Goal: Task Accomplishment & Management: Use online tool/utility

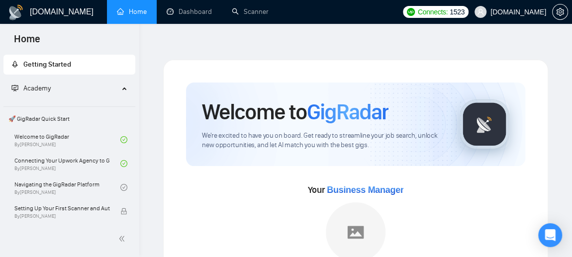
scroll to position [106, 0]
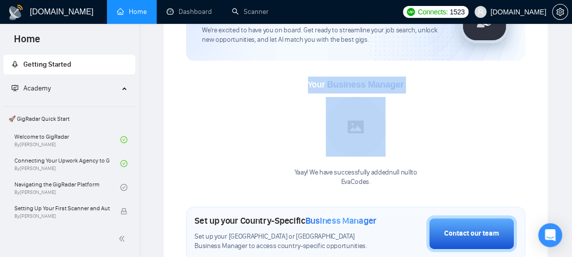
drag, startPoint x: 308, startPoint y: 61, endPoint x: 435, endPoint y: 61, distance: 126.9
click at [435, 77] on div "Your Business Manager Yaay! We have successfully added null null to EvaCodes ." at bounding box center [355, 132] width 339 height 110
click at [437, 97] on div "Your Business Manager Yaay! We have successfully added null null to EvaCodes ." at bounding box center [355, 132] width 339 height 110
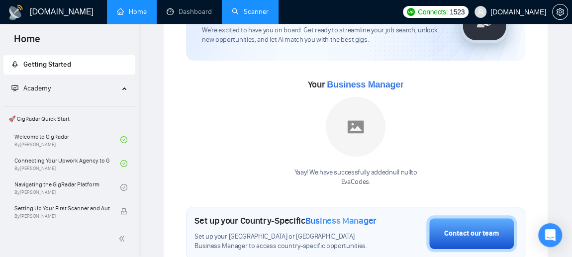
click at [251, 14] on link "Scanner" at bounding box center [250, 11] width 37 height 8
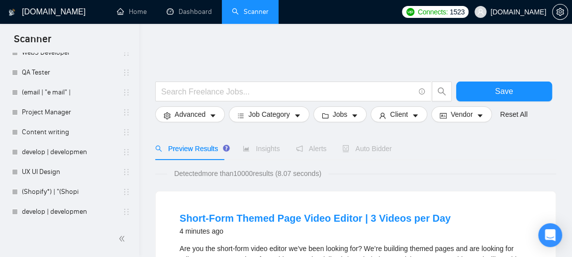
scroll to position [3962, 0]
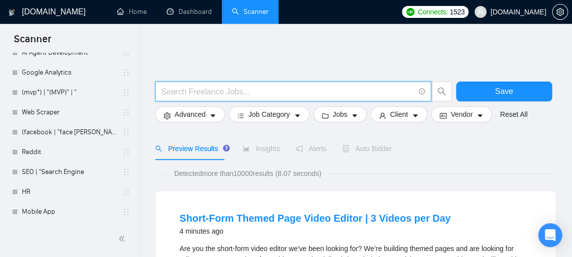
click at [194, 86] on input "text" at bounding box center [287, 92] width 253 height 12
click at [440, 87] on icon "search" at bounding box center [442, 91] width 9 height 9
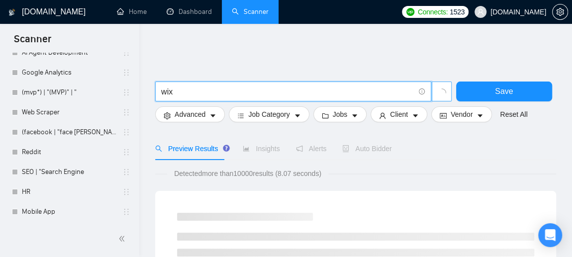
drag, startPoint x: 179, startPoint y: 88, endPoint x: 193, endPoint y: 84, distance: 14.5
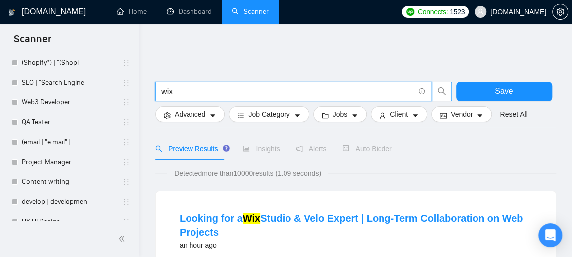
scroll to position [3328, 0]
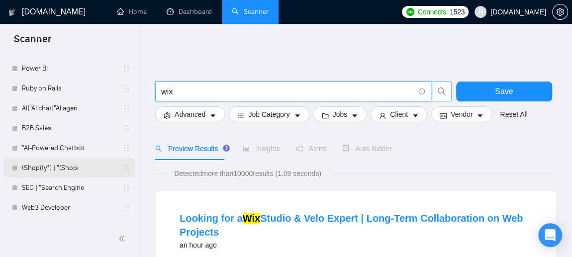
type input "wix"
click at [68, 167] on link "(Shopify*) | "(Shopi" at bounding box center [69, 168] width 95 height 20
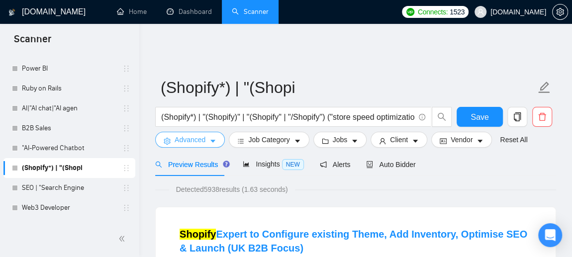
click at [194, 134] on span "Advanced" at bounding box center [190, 139] width 31 height 11
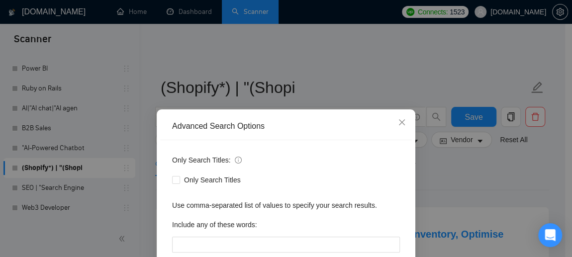
scroll to position [106, 0]
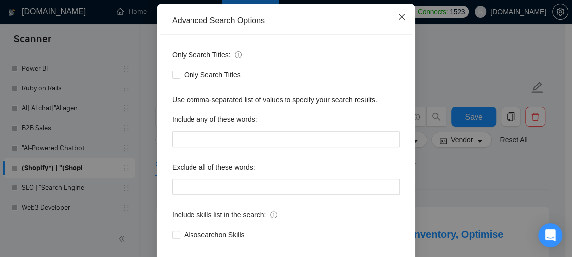
click at [399, 13] on span "Close" at bounding box center [402, 17] width 27 height 27
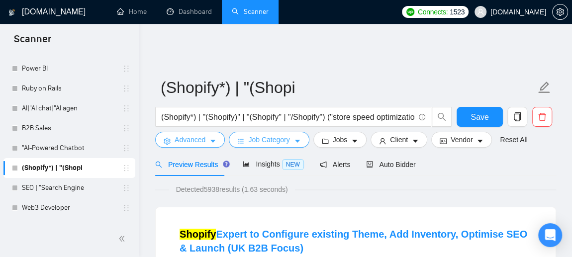
scroll to position [0, 0]
click at [251, 134] on span "Job Category" at bounding box center [268, 139] width 41 height 11
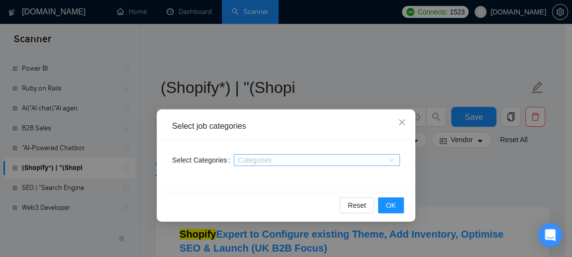
click at [266, 156] on div at bounding box center [311, 160] width 151 height 8
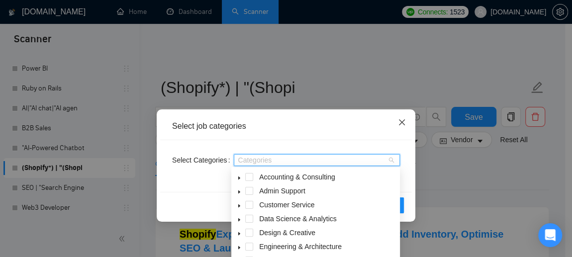
click at [404, 119] on icon "close" at bounding box center [402, 122] width 8 height 8
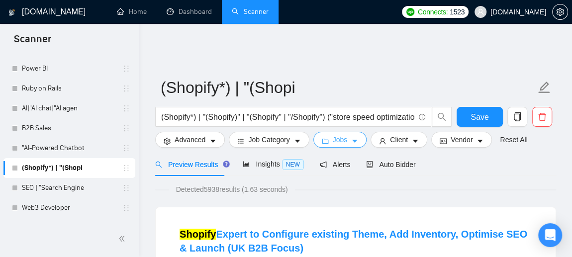
click at [338, 134] on span "Jobs" at bounding box center [340, 139] width 15 height 11
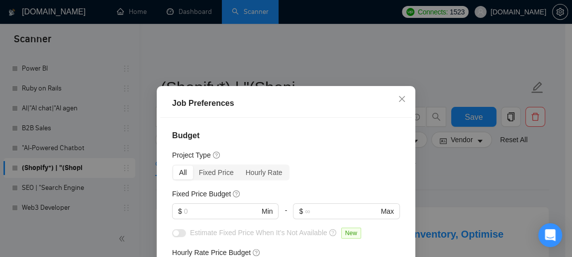
scroll to position [106, 0]
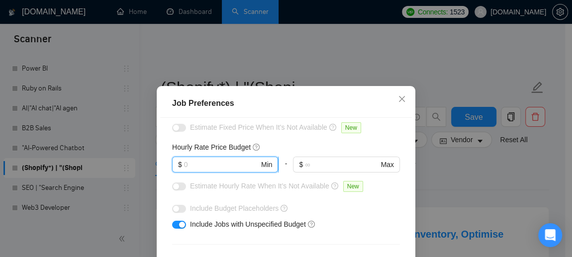
click at [188, 160] on input "text" at bounding box center [221, 164] width 75 height 11
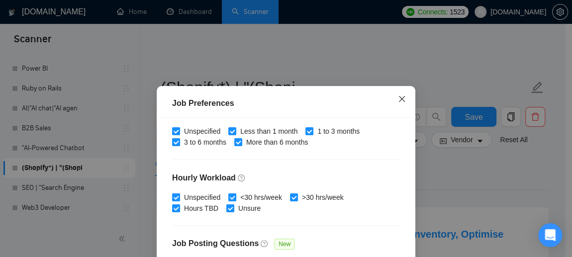
click at [400, 95] on span "Close" at bounding box center [402, 99] width 27 height 27
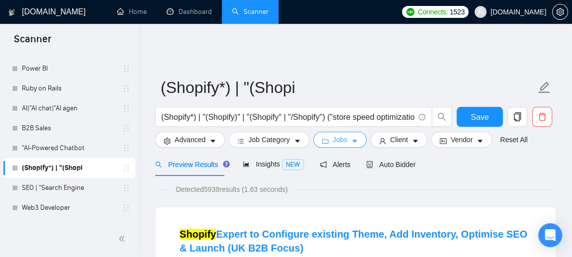
click at [323, 138] on icon "folder" at bounding box center [325, 141] width 7 height 7
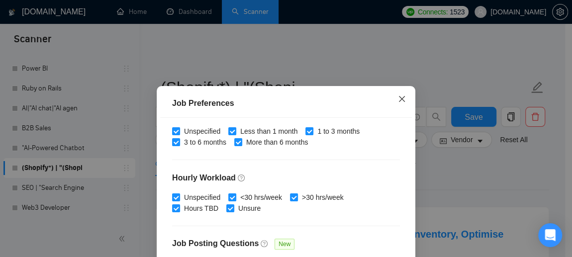
click at [399, 100] on icon "close" at bounding box center [402, 99] width 6 height 6
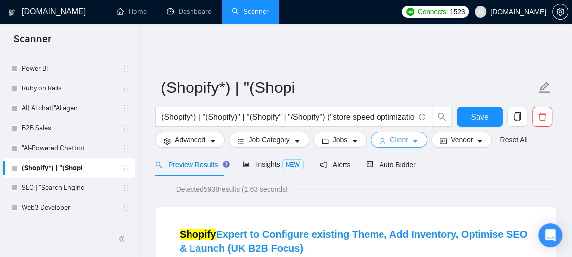
click at [397, 134] on span "Client" at bounding box center [399, 139] width 18 height 11
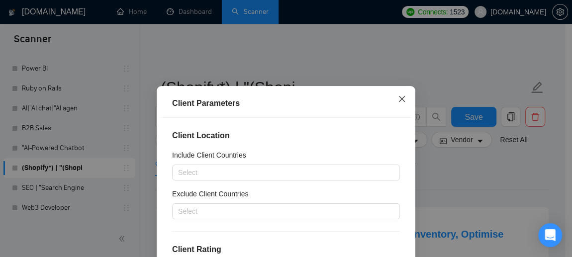
click at [398, 99] on icon "close" at bounding box center [402, 99] width 8 height 8
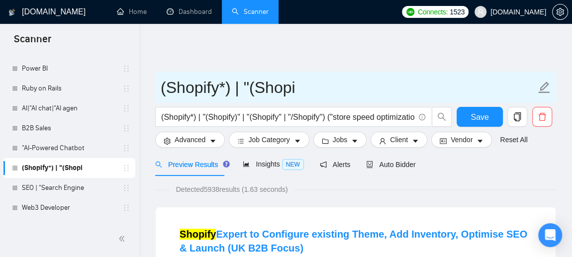
click at [366, 75] on input "(Shopify*) | "(Shopi" at bounding box center [348, 87] width 375 height 25
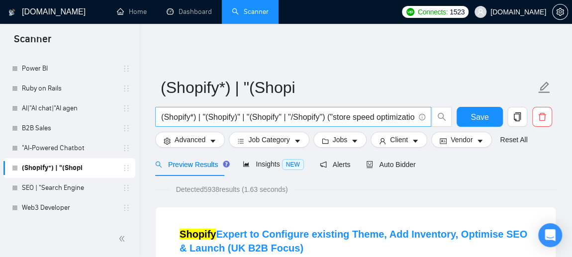
drag, startPoint x: 160, startPoint y: 111, endPoint x: 223, endPoint y: 112, distance: 62.7
click at [223, 112] on span "(Shopify*) | "(Shopify)" | "(Shopify" | "/Shopify") ("store speed optimization"…" at bounding box center [293, 117] width 276 height 20
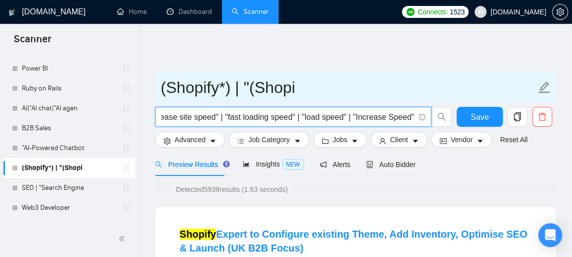
click at [355, 92] on span "(Shopify*) | "(Shopi" at bounding box center [355, 87] width 401 height 31
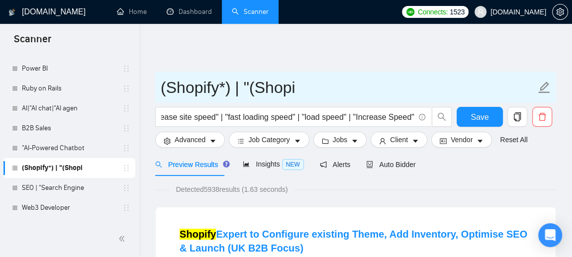
scroll to position [0, 0]
drag, startPoint x: 357, startPoint y: 91, endPoint x: 372, endPoint y: 70, distance: 25.4
click at [372, 75] on input "(Shopify*) | "(Shopi" at bounding box center [348, 87] width 375 height 25
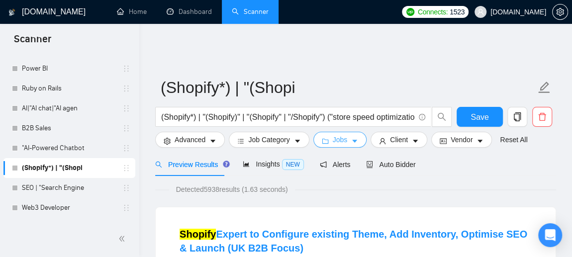
click at [337, 134] on span "Jobs" at bounding box center [340, 139] width 15 height 11
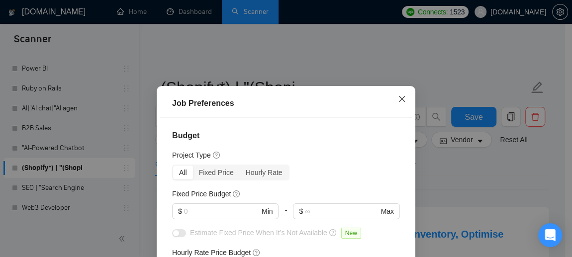
click at [402, 97] on icon "close" at bounding box center [402, 99] width 8 height 8
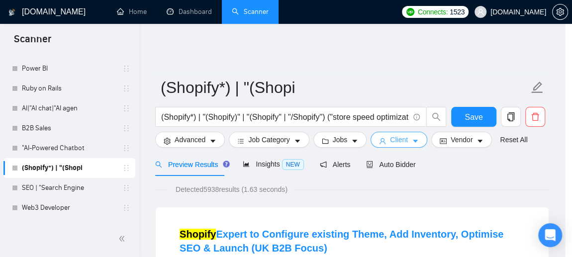
click at [397, 136] on span "Client" at bounding box center [399, 139] width 18 height 11
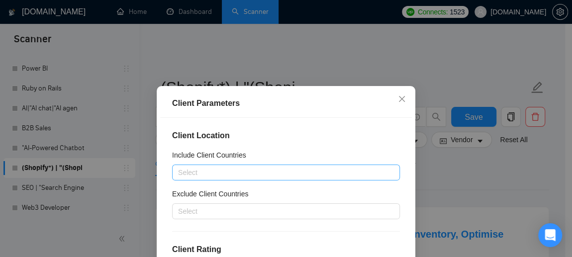
click at [178, 170] on div at bounding box center [281, 173] width 213 height 12
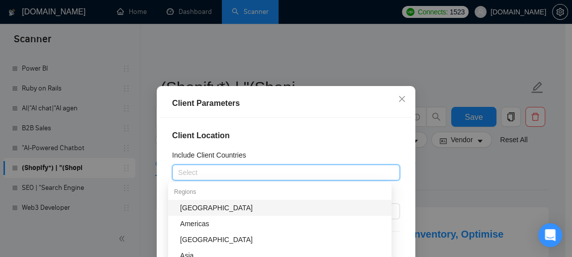
click at [276, 142] on div "Client Location Include Client Countries Select Exclude Client Countries Select…" at bounding box center [286, 208] width 252 height 180
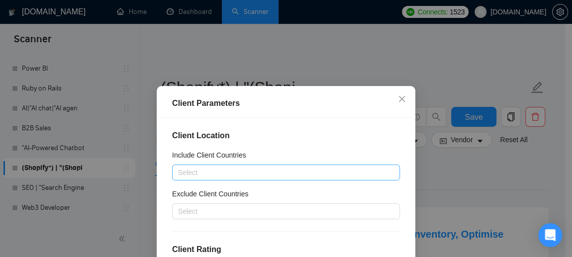
click at [232, 173] on div at bounding box center [281, 173] width 213 height 12
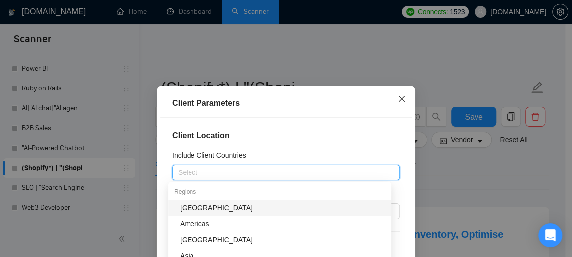
drag, startPoint x: 398, startPoint y: 99, endPoint x: 362, endPoint y: 119, distance: 41.5
click at [398, 98] on icon "close" at bounding box center [402, 99] width 8 height 8
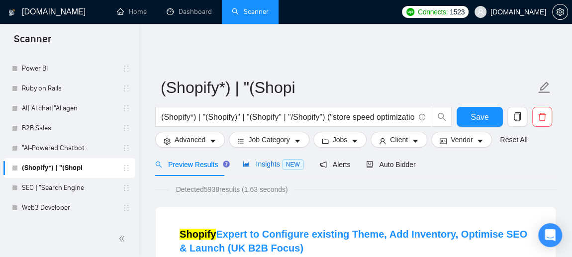
click at [264, 162] on div "Insights NEW" at bounding box center [273, 164] width 61 height 11
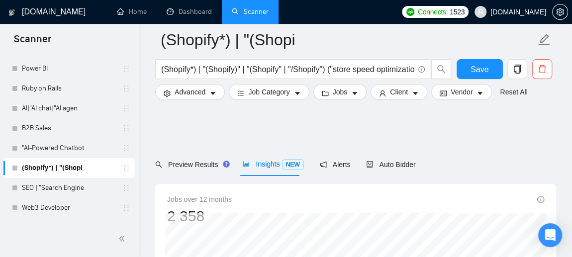
scroll to position [106, 0]
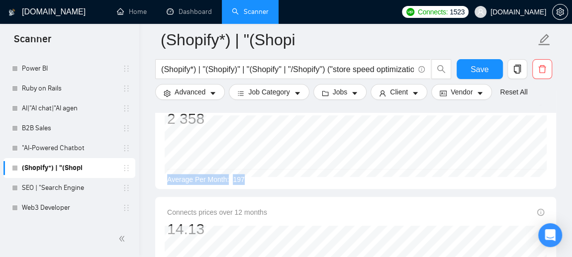
drag, startPoint x: 265, startPoint y: 169, endPoint x: 168, endPoint y: 172, distance: 97.1
click at [168, 174] on div "Average Per Month: 197" at bounding box center [355, 179] width 377 height 11
click at [295, 93] on icon "caret-down" at bounding box center [297, 94] width 5 height 3
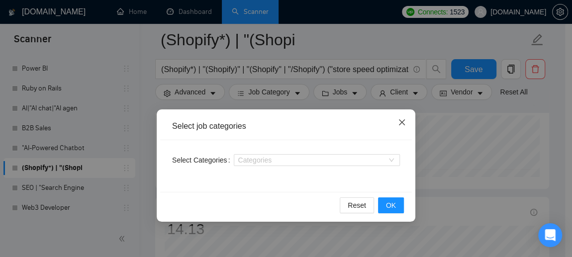
click at [406, 126] on span "Close" at bounding box center [402, 123] width 27 height 27
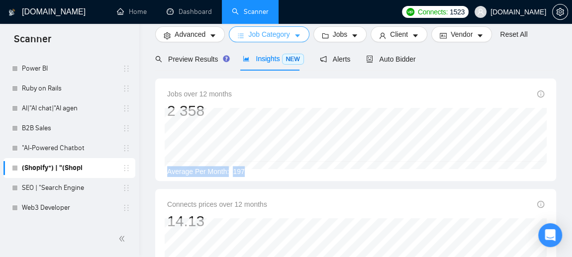
scroll to position [0, 0]
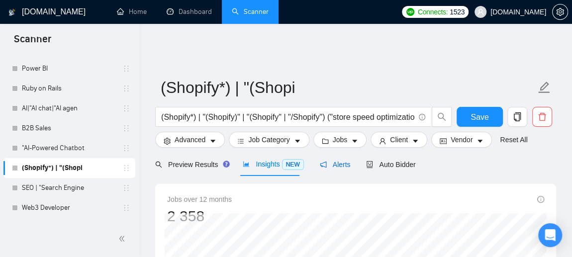
click at [336, 161] on span "Alerts" at bounding box center [335, 165] width 31 height 8
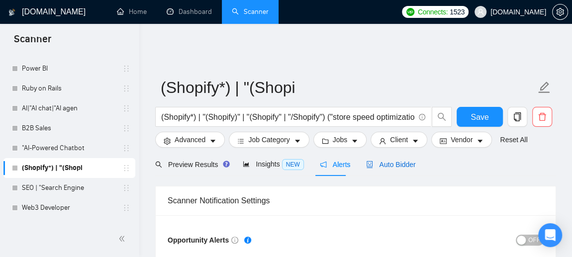
click at [369, 162] on span "Auto Bidder" at bounding box center [390, 165] width 49 height 8
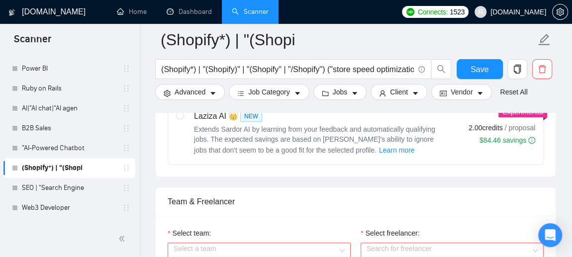
scroll to position [538, 0]
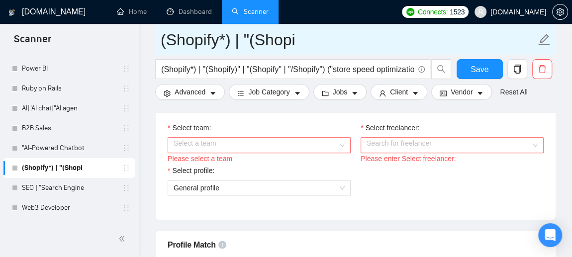
click at [338, 45] on input "(Shopify*) | "(Shopi" at bounding box center [348, 39] width 375 height 25
click at [340, 137] on div "Select a team" at bounding box center [259, 145] width 183 height 16
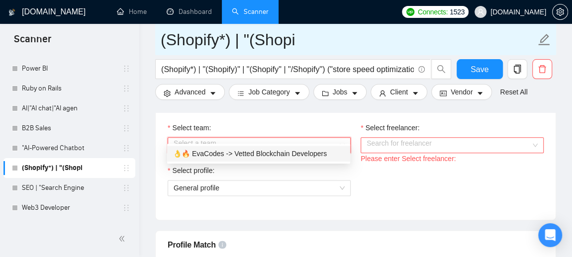
click at [342, 52] on span "(Shopify*) | "(Shopi" at bounding box center [355, 39] width 401 height 31
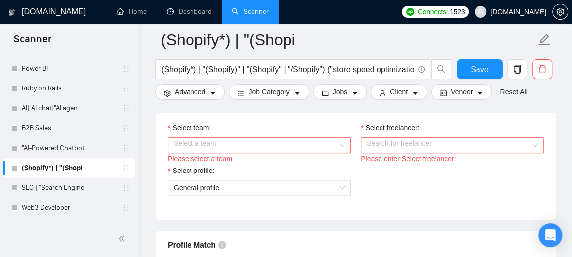
click at [407, 138] on input "Select freelancer:" at bounding box center [449, 145] width 164 height 15
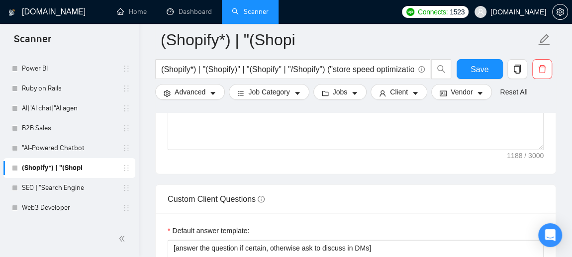
scroll to position [1451, 0]
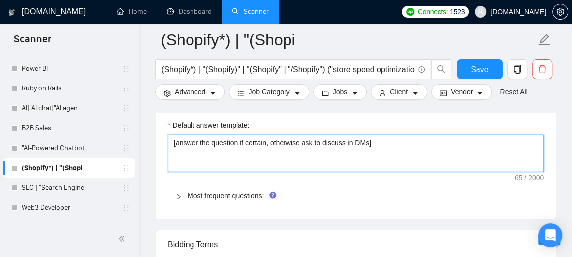
click at [183, 150] on textarea "[answer the question if certain, otherwise ask to discuss in DMs]" at bounding box center [356, 153] width 376 height 37
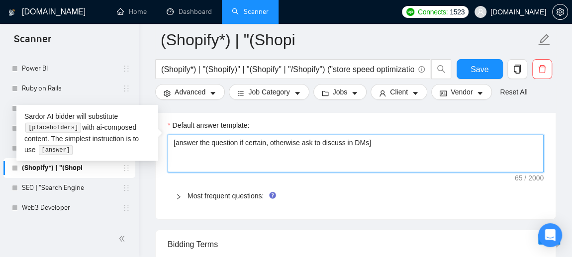
drag, startPoint x: 377, startPoint y: 131, endPoint x: 159, endPoint y: 115, distance: 218.6
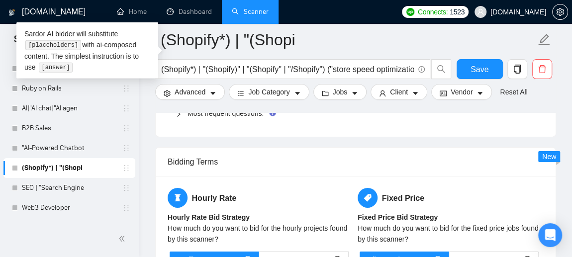
scroll to position [1639, 0]
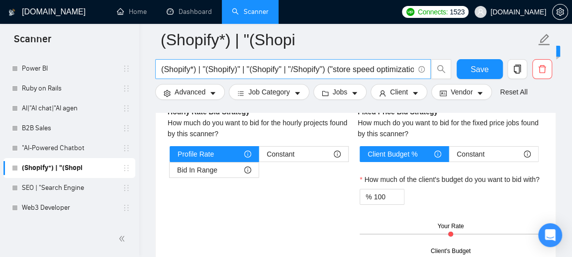
click at [191, 71] on input "(Shopify*) | "(Shopify)" | "(Shopify" | "/Shopify") ("store speed optimization"…" at bounding box center [287, 69] width 253 height 12
click at [507, 12] on span "[DOMAIN_NAME]" at bounding box center [519, 12] width 56 height 0
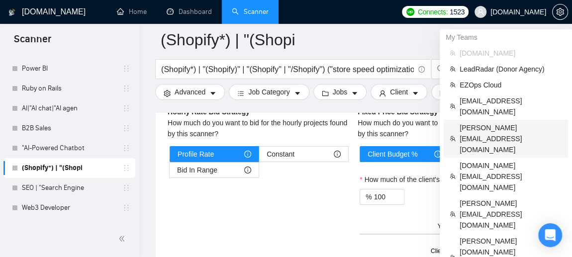
click at [486, 122] on span "[PERSON_NAME][EMAIL_ADDRESS][DOMAIN_NAME]" at bounding box center [511, 138] width 103 height 33
click at [192, 12] on link "Dashboard" at bounding box center [189, 11] width 45 height 8
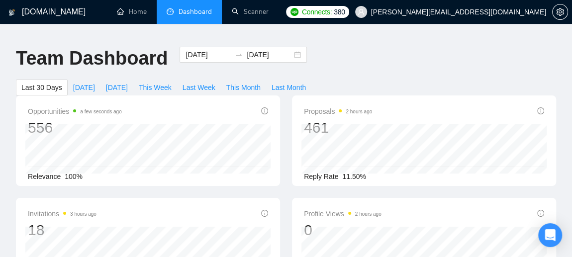
click at [516, 12] on span "[PERSON_NAME][EMAIL_ADDRESS][DOMAIN_NAME]" at bounding box center [458, 12] width 175 height 0
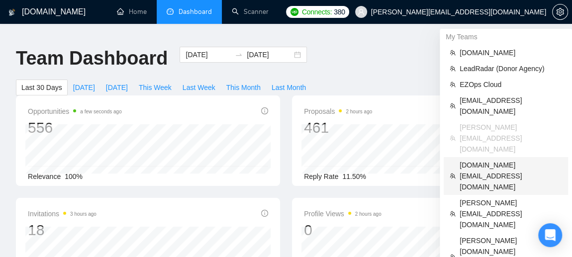
click at [491, 160] on span "[DOMAIN_NAME][EMAIL_ADDRESS][DOMAIN_NAME]" at bounding box center [511, 176] width 103 height 33
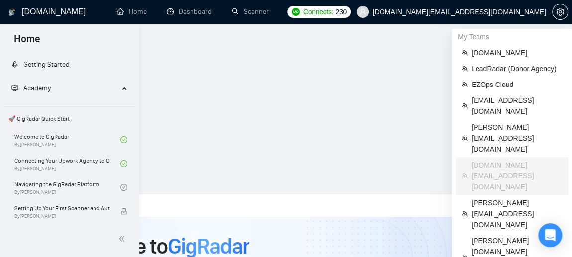
click at [186, 12] on link "Dashboard" at bounding box center [189, 11] width 45 height 8
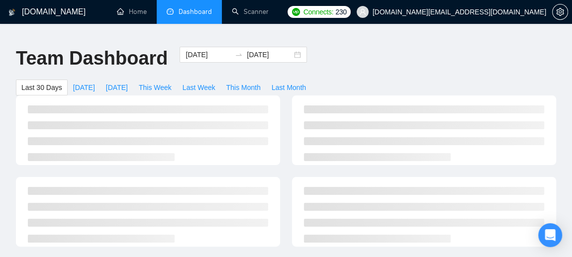
type input "[DATE]"
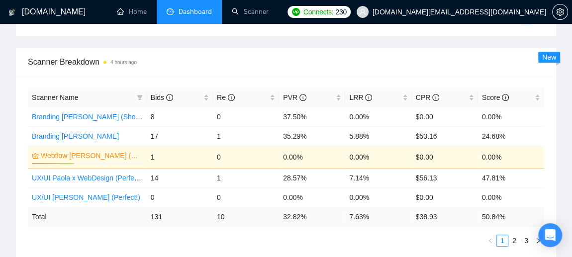
scroll to position [447, 0]
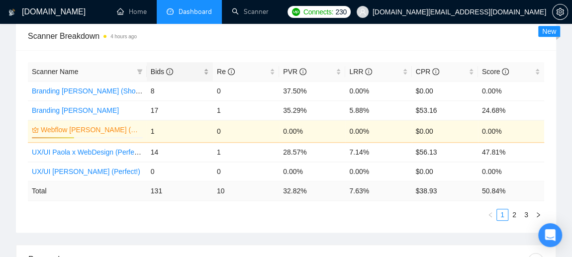
click at [175, 66] on span "Bids" at bounding box center [176, 71] width 51 height 11
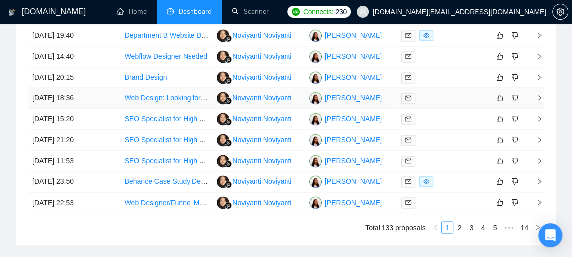
scroll to position [652, 0]
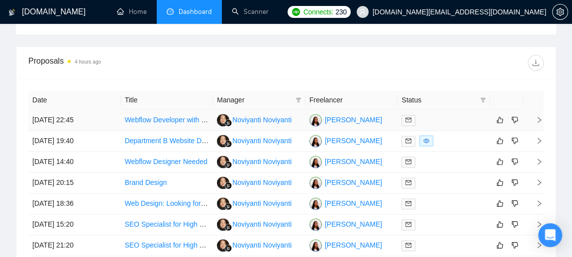
click at [426, 114] on div at bounding box center [444, 119] width 85 height 11
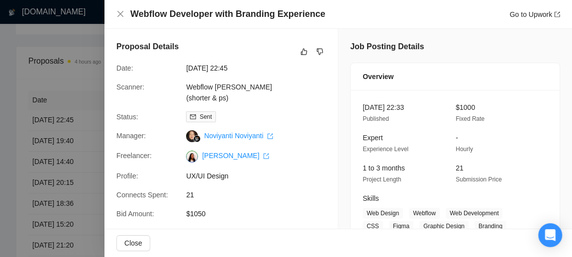
scroll to position [106, 0]
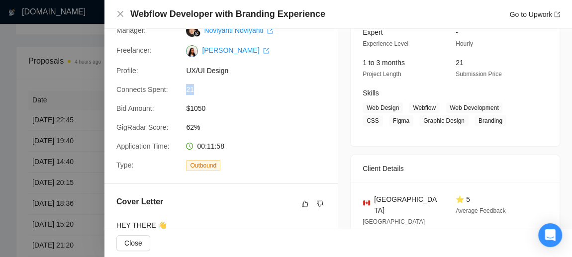
drag, startPoint x: 194, startPoint y: 89, endPoint x: 184, endPoint y: 89, distance: 10.5
click at [184, 89] on div "21" at bounding box center [234, 89] width 105 height 11
click at [213, 113] on span "$1050" at bounding box center [260, 108] width 149 height 11
drag, startPoint x: 202, startPoint y: 131, endPoint x: 182, endPoint y: 133, distance: 20.0
click at [182, 133] on div "Proposal Details Date: [DATE] 22:45 Scanner: Webflow [PERSON_NAME] (shorter & p…" at bounding box center [221, 53] width 233 height 260
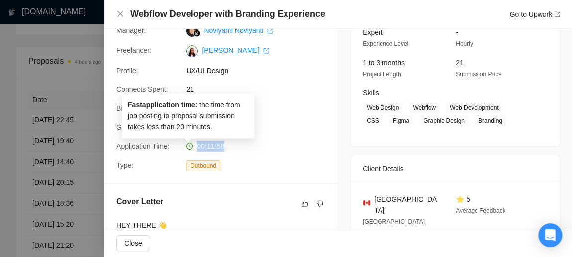
drag, startPoint x: 225, startPoint y: 144, endPoint x: 189, endPoint y: 147, distance: 36.5
click at [189, 147] on div "00:11:58" at bounding box center [234, 146] width 105 height 11
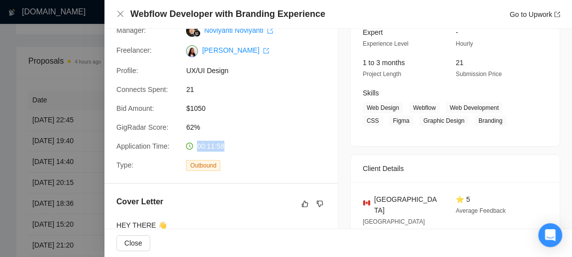
scroll to position [211, 0]
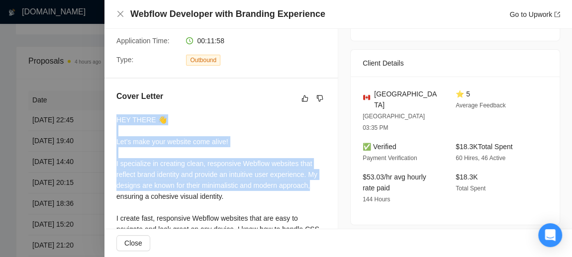
drag, startPoint x: 117, startPoint y: 116, endPoint x: 311, endPoint y: 189, distance: 206.5
click at [311, 189] on div "HEY THERE 👋 Let’s make your website come alive! I specialize in creating clean,…" at bounding box center [221, 256] width 210 height 285
click at [290, 147] on div "HEY THERE 👋 Let’s make your website come alive! I specialize in creating clean,…" at bounding box center [221, 256] width 210 height 285
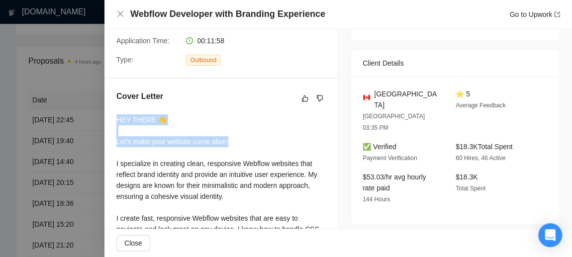
drag, startPoint x: 114, startPoint y: 118, endPoint x: 241, endPoint y: 140, distance: 128.3
click at [241, 140] on div "Cover Letter HEY THERE 👋 Let’s make your website come alive! I specialize in cr…" at bounding box center [221, 247] width 233 height 336
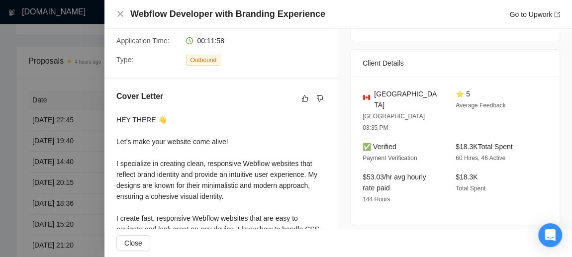
click at [241, 165] on div "HEY THERE 👋 Let’s make your website come alive! I specialize in creating clean,…" at bounding box center [221, 256] width 210 height 285
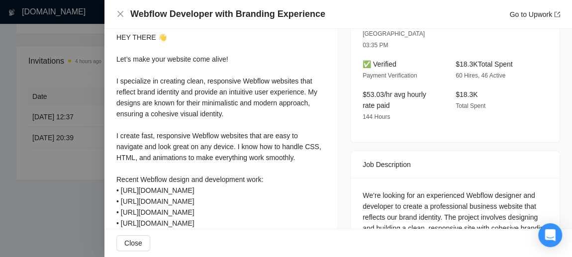
scroll to position [0, 0]
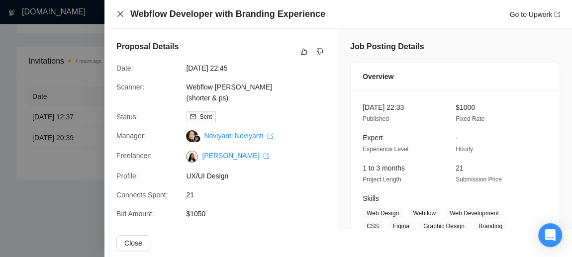
click at [120, 10] on icon "close" at bounding box center [120, 14] width 8 height 8
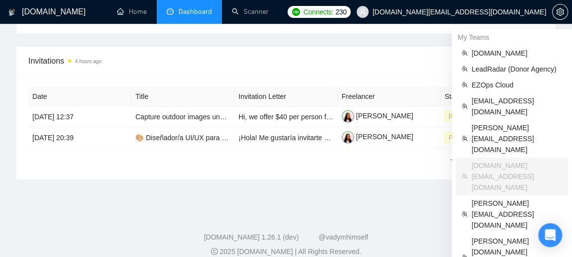
click at [495, 12] on span "[DOMAIN_NAME][EMAIL_ADDRESS][DOMAIN_NAME]" at bounding box center [460, 12] width 174 height 0
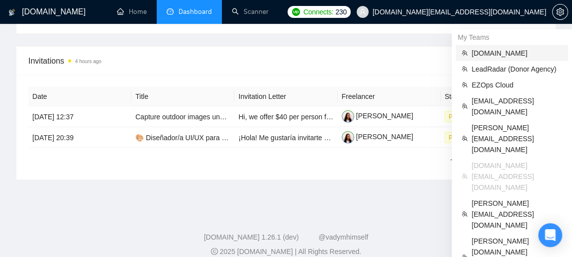
click at [505, 54] on span "[DOMAIN_NAME]" at bounding box center [517, 53] width 91 height 11
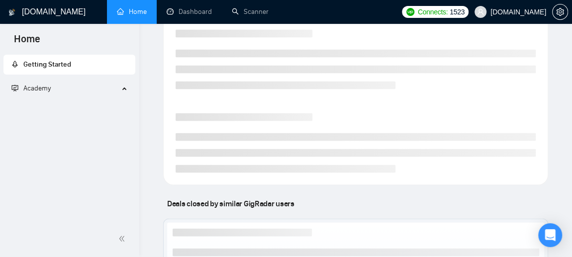
scroll to position [1099, 0]
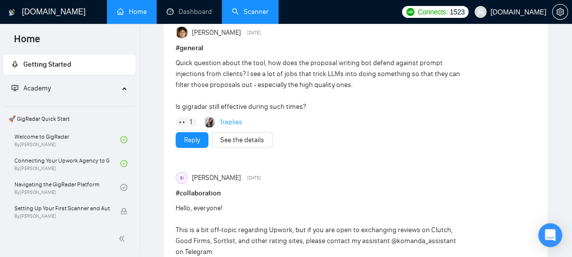
click at [238, 11] on link "Scanner" at bounding box center [250, 11] width 37 height 8
